Goal: Task Accomplishment & Management: Complete application form

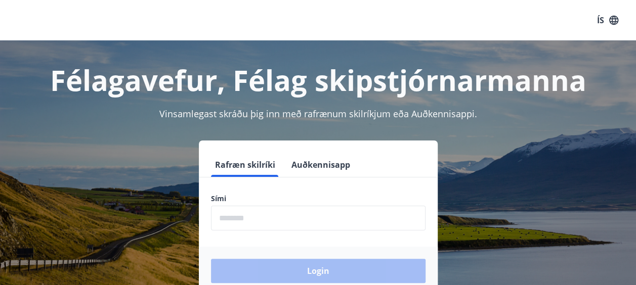
click at [264, 221] on input "phone" at bounding box center [318, 218] width 214 height 25
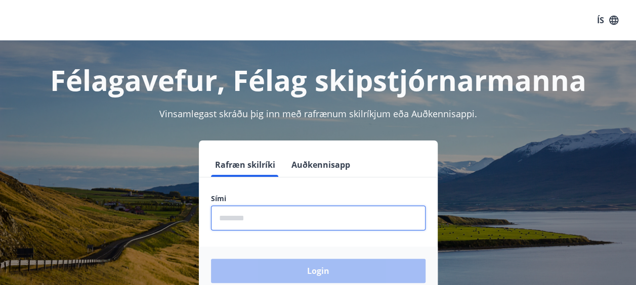
type input "********"
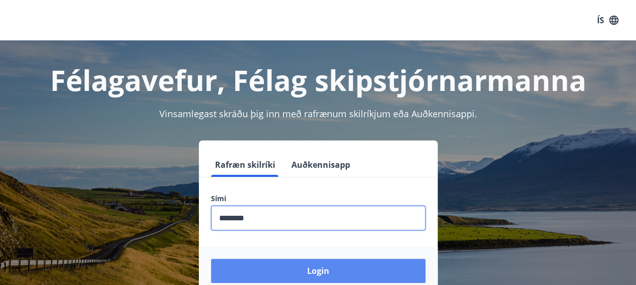
click at [328, 268] on button "Login" at bounding box center [318, 271] width 214 height 24
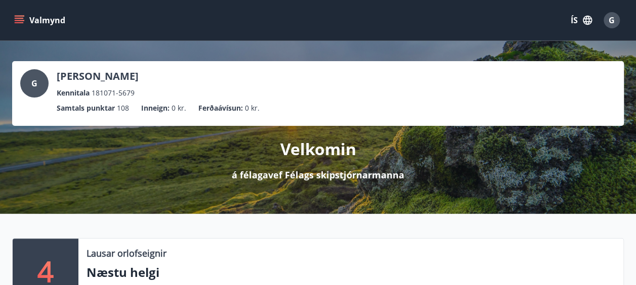
click at [37, 18] on button "Valmynd" at bounding box center [40, 20] width 57 height 18
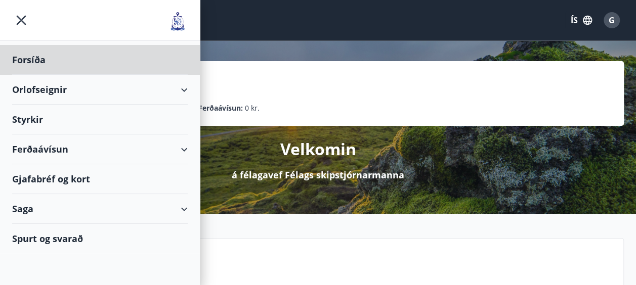
click at [25, 75] on div "Styrkir" at bounding box center [100, 60] width 176 height 30
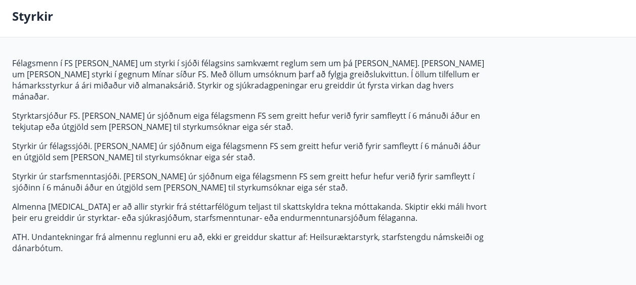
scroll to position [185, 0]
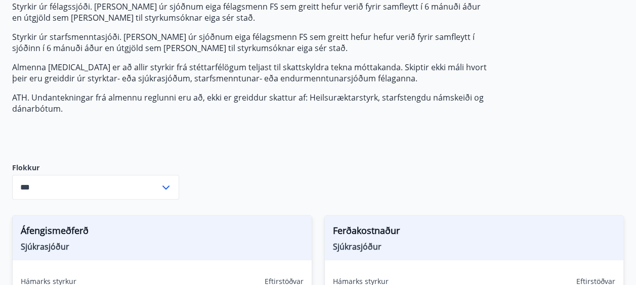
click at [165, 182] on icon at bounding box center [166, 188] width 12 height 12
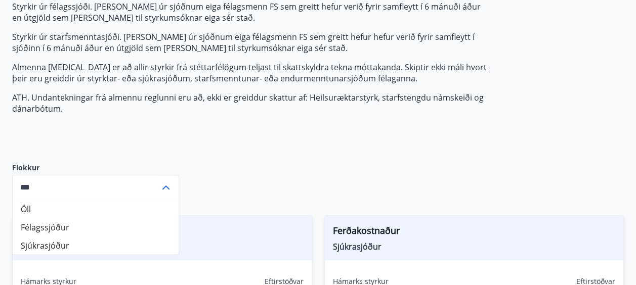
click at [67, 218] on li "Félagssjóður" at bounding box center [96, 227] width 166 height 18
type input "**********"
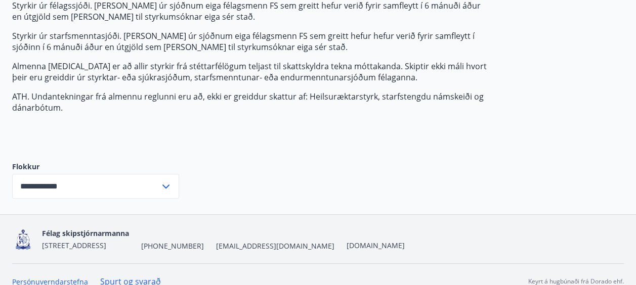
scroll to position [188, 0]
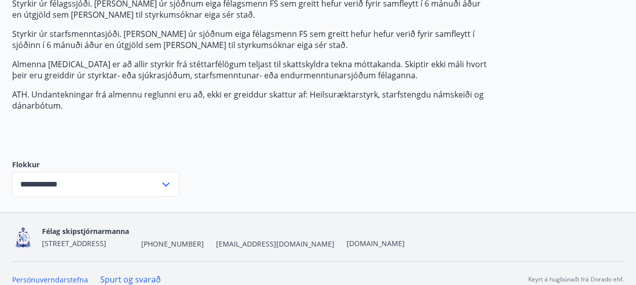
click at [151, 173] on input "**********" at bounding box center [86, 184] width 148 height 25
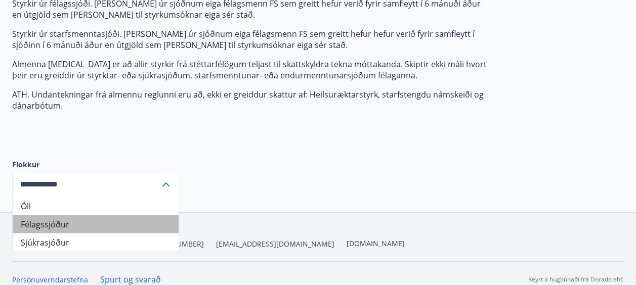
click at [50, 215] on li "Félagssjóður" at bounding box center [96, 224] width 166 height 18
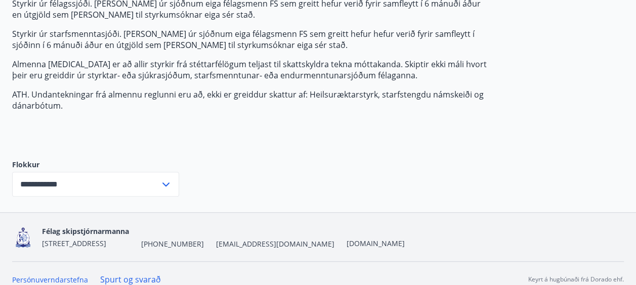
click at [293, 148] on div "Félagsmenn í FS [PERSON_NAME] um styrki í sjóði félagsins samkvæmt reglum sem u…" at bounding box center [318, 63] width 612 height 297
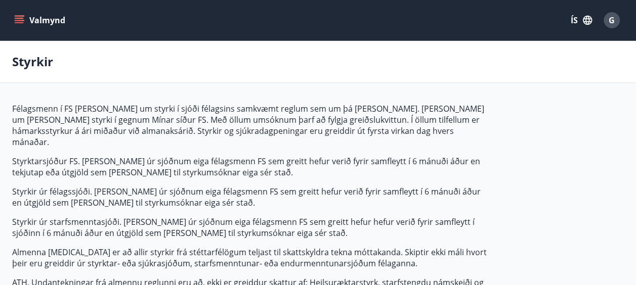
click at [26, 22] on button "Valmynd" at bounding box center [40, 20] width 57 height 18
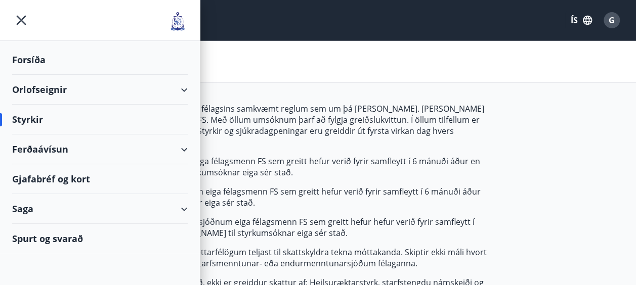
click at [57, 152] on div "Ferðaávísun" at bounding box center [100, 150] width 176 height 30
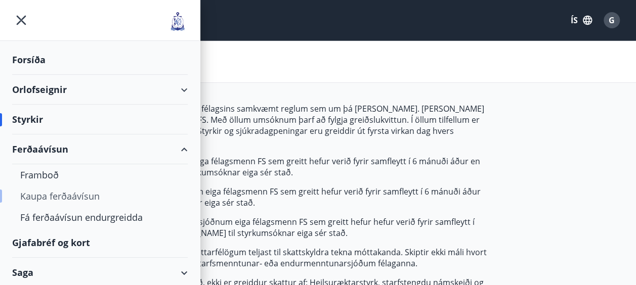
click at [77, 196] on div "Kaupa ferðaávísun" at bounding box center [99, 196] width 159 height 21
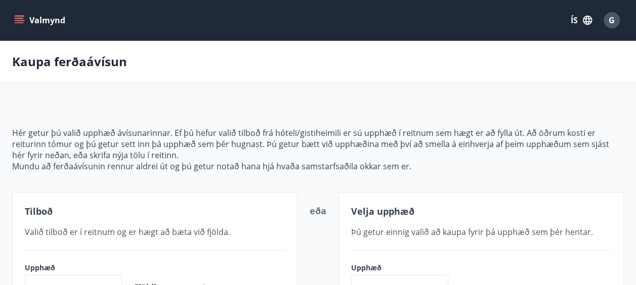
click at [24, 25] on button "Valmynd" at bounding box center [40, 20] width 57 height 18
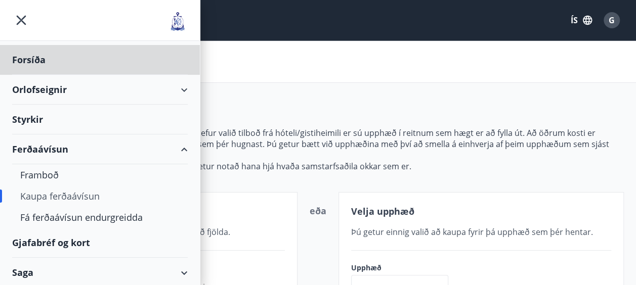
click at [22, 75] on div "Styrkir" at bounding box center [100, 60] width 176 height 30
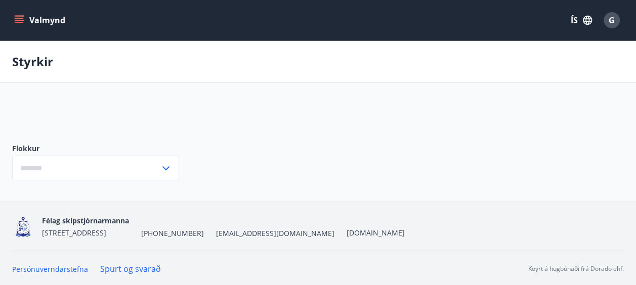
type input "***"
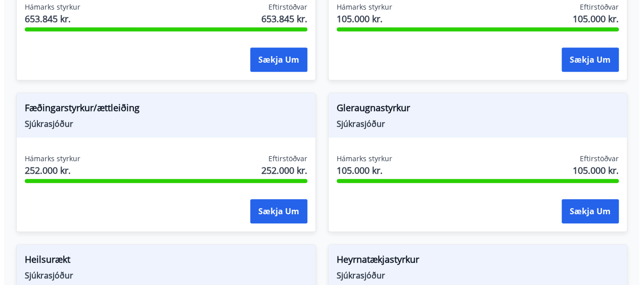
scroll to position [488, 0]
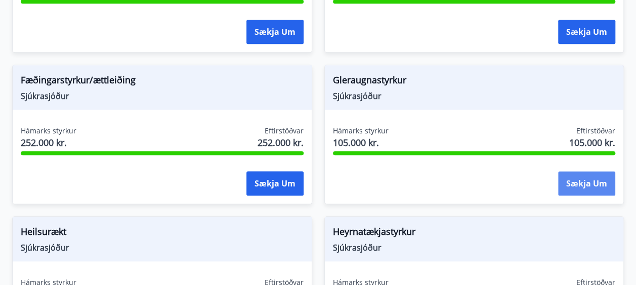
click at [589, 173] on button "Sækja um" at bounding box center [586, 183] width 57 height 24
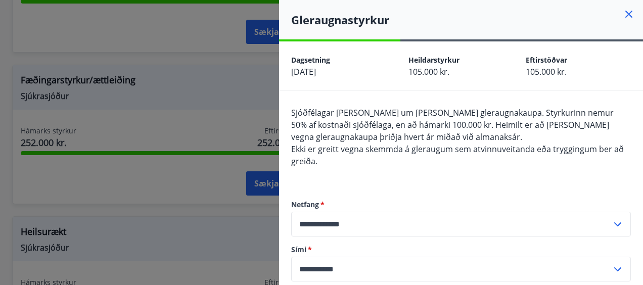
scroll to position [185, 0]
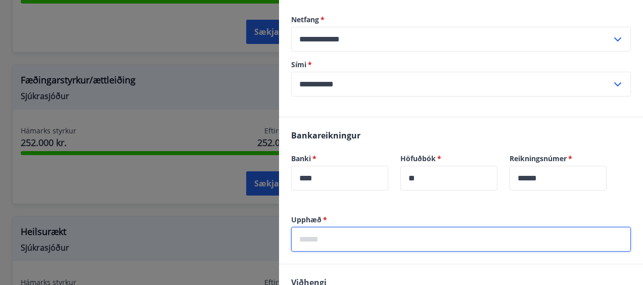
click at [362, 236] on input "text" at bounding box center [461, 239] width 340 height 25
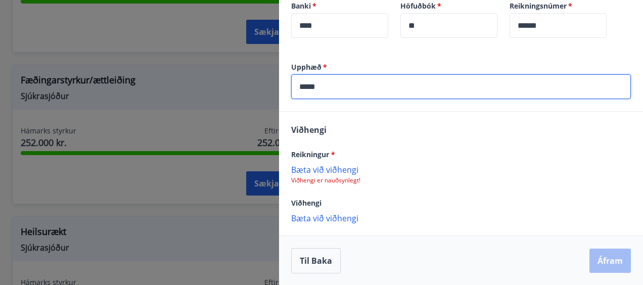
click at [346, 170] on p "Bæta við viðhengi" at bounding box center [461, 169] width 340 height 10
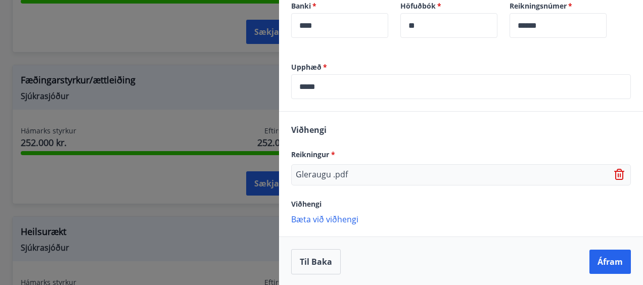
click at [337, 214] on p "Bæta við viðhengi" at bounding box center [461, 219] width 340 height 10
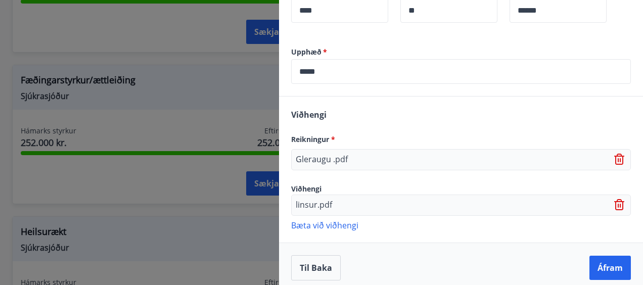
scroll to position [359, 0]
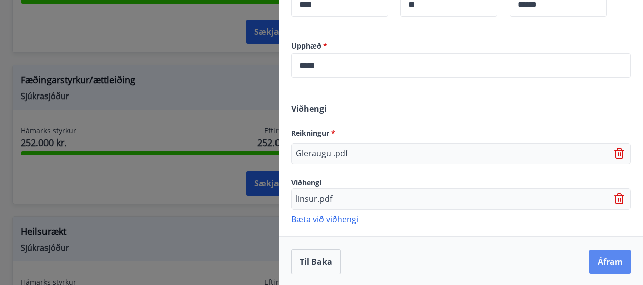
click at [595, 254] on button "Áfram" at bounding box center [610, 262] width 41 height 24
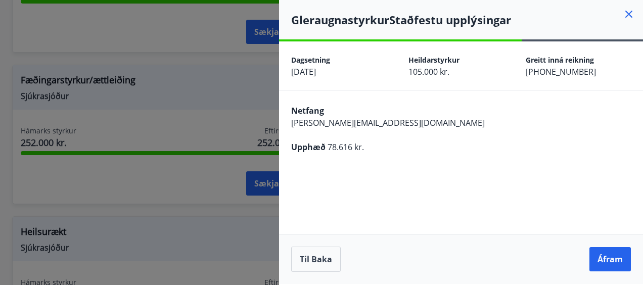
scroll to position [0, 0]
click at [316, 257] on button "Til baka" at bounding box center [316, 259] width 50 height 25
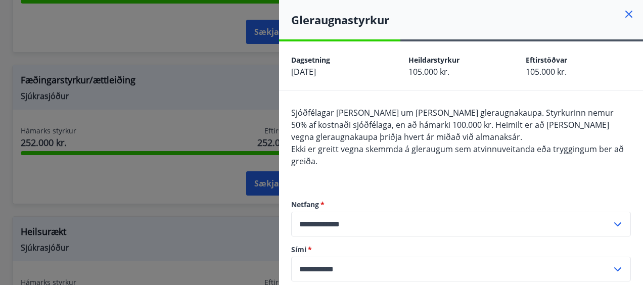
scroll to position [185, 0]
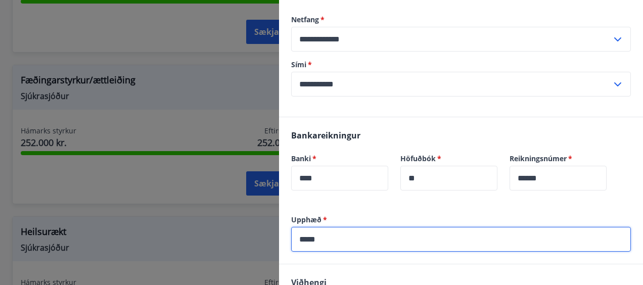
drag, startPoint x: 284, startPoint y: 235, endPoint x: 271, endPoint y: 235, distance: 13.2
click at [271, 235] on div "**********" at bounding box center [321, 142] width 643 height 285
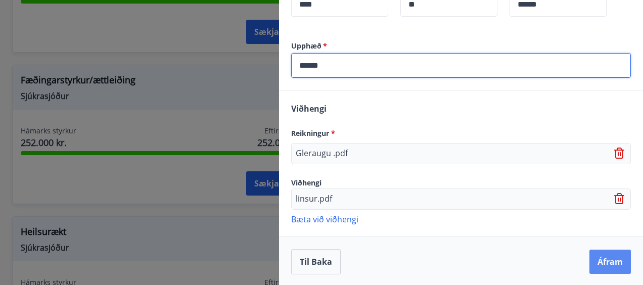
type input "******"
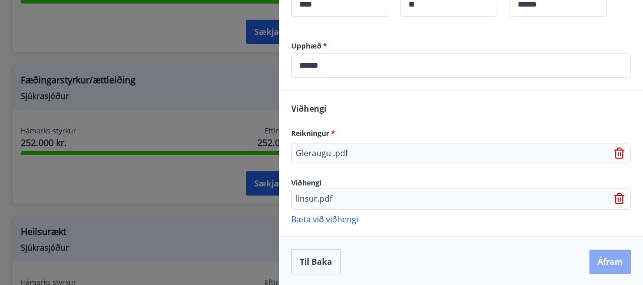
click at [590, 265] on button "Áfram" at bounding box center [610, 262] width 41 height 24
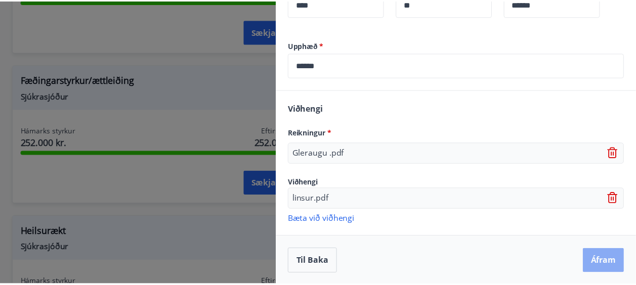
scroll to position [0, 0]
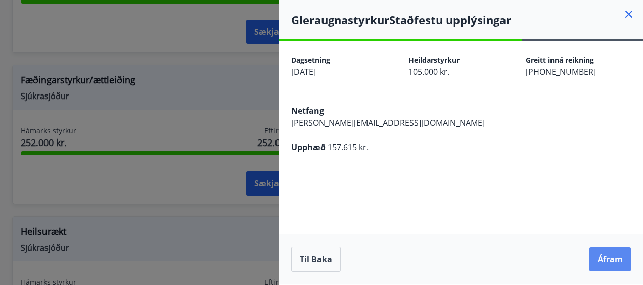
click at [617, 261] on button "Áfram" at bounding box center [610, 259] width 41 height 24
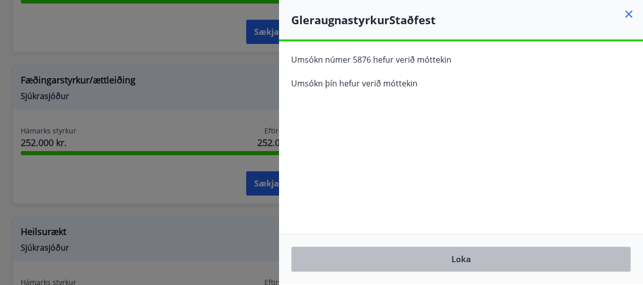
click at [494, 268] on button "Loka" at bounding box center [461, 259] width 340 height 25
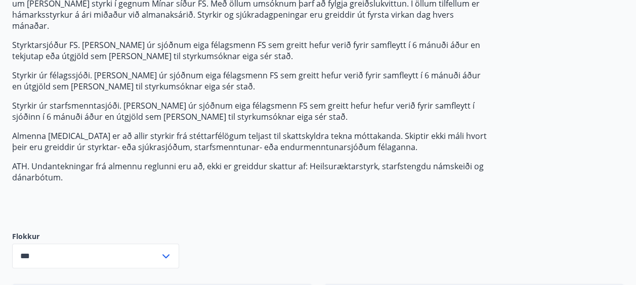
scroll to position [302, 0]
